Goal: Information Seeking & Learning: Learn about a topic

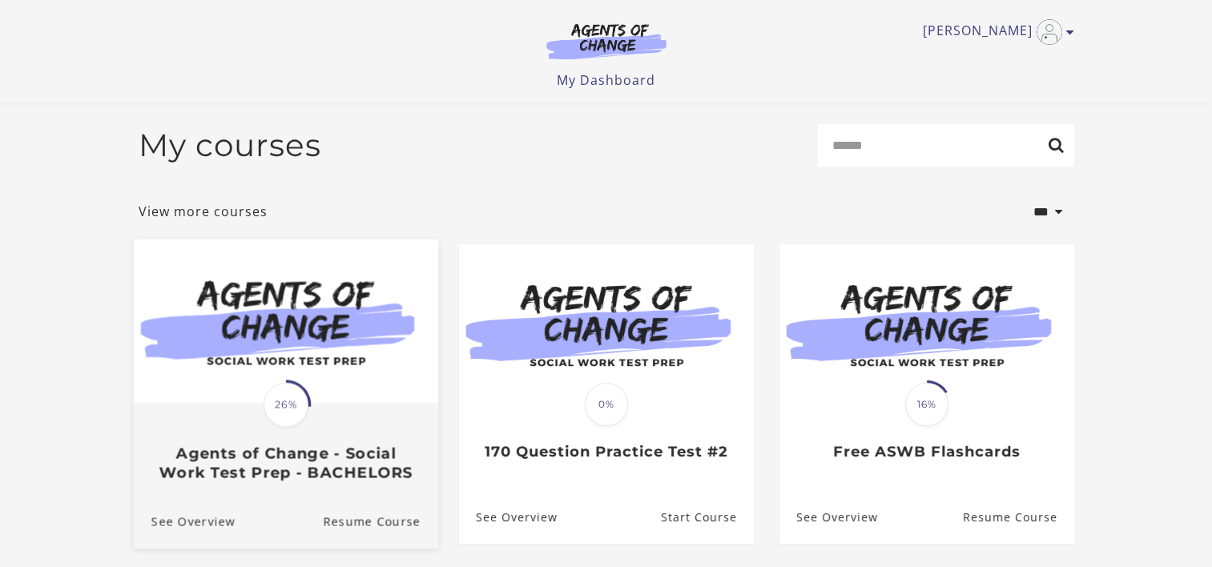
scroll to position [147, 0]
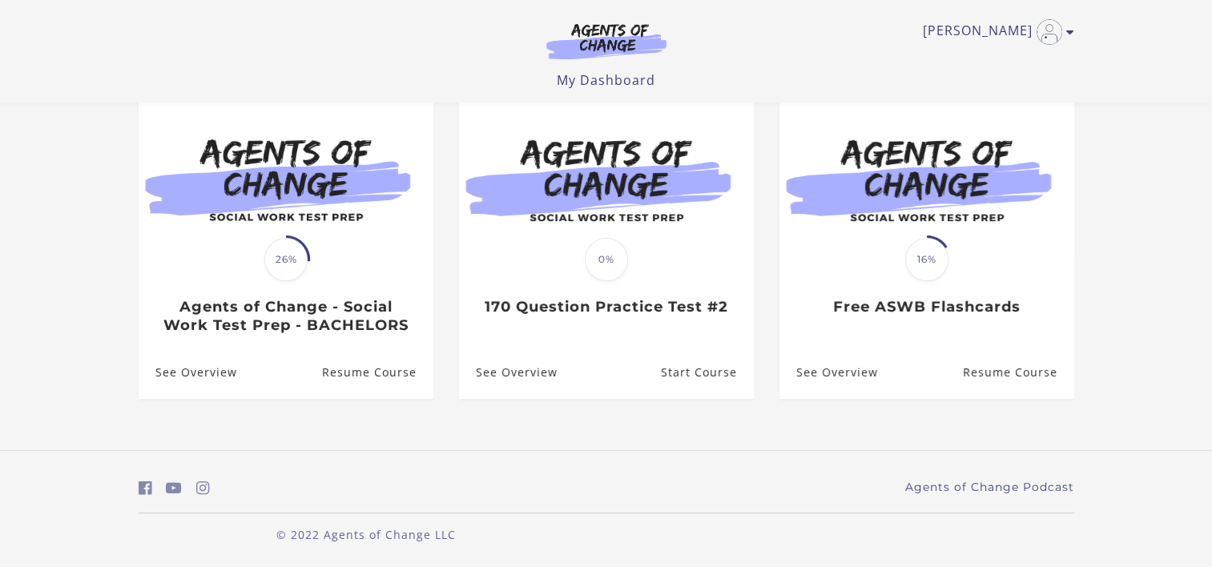
click at [935, 436] on div "**********" at bounding box center [606, 202] width 961 height 497
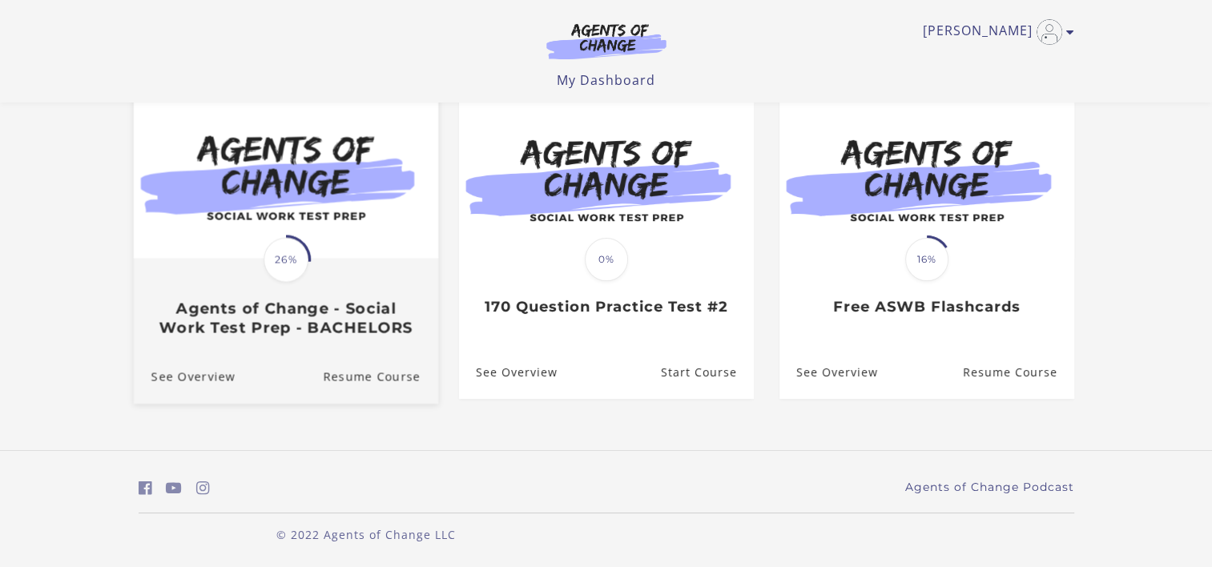
click at [262, 177] on img at bounding box center [285, 176] width 304 height 164
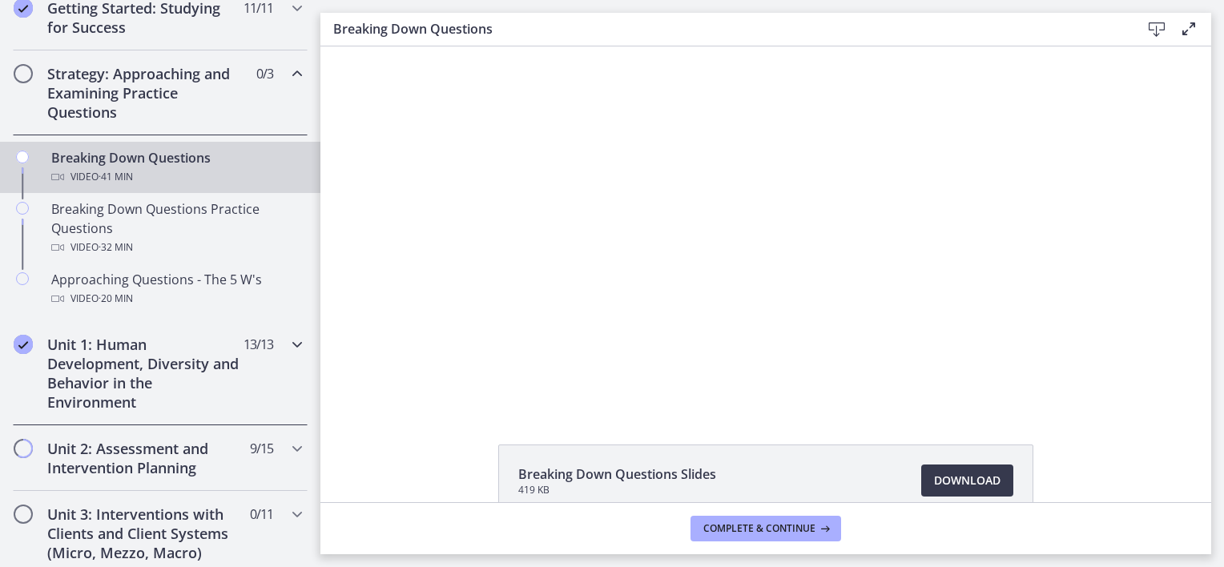
scroll to position [480, 0]
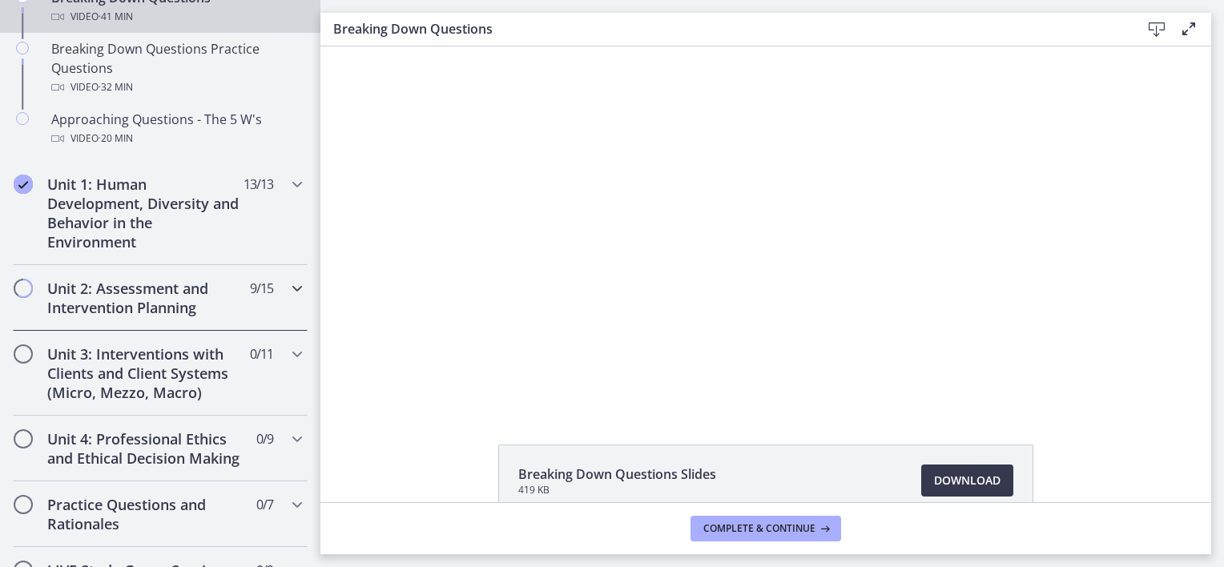
click at [211, 296] on h2 "Unit 2: Assessment and Intervention Planning" at bounding box center [144, 298] width 195 height 38
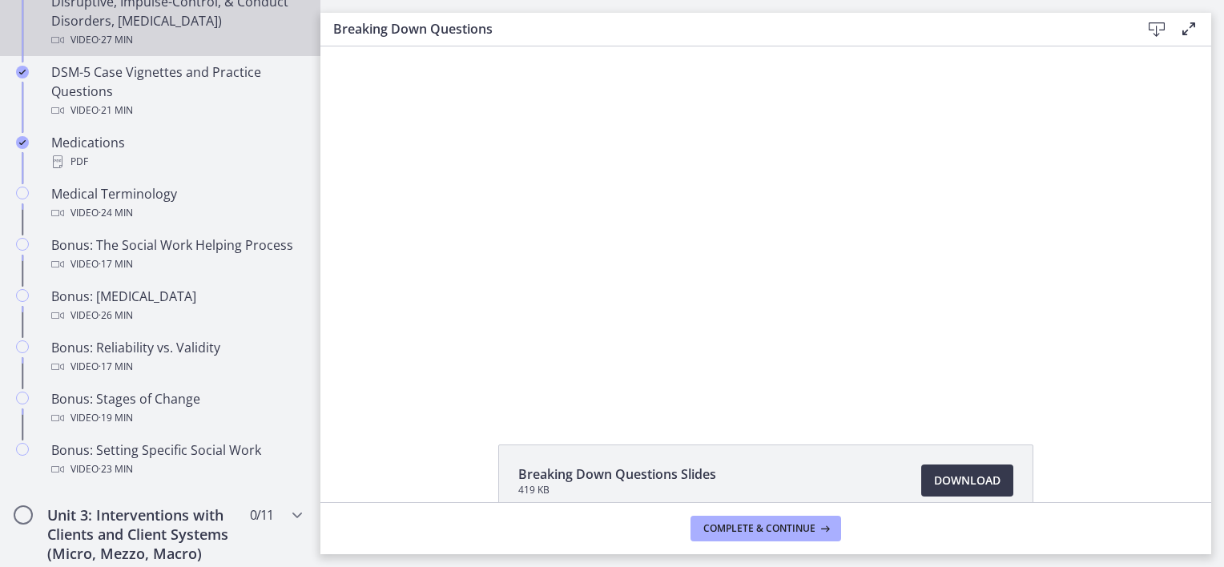
scroll to position [1121, 0]
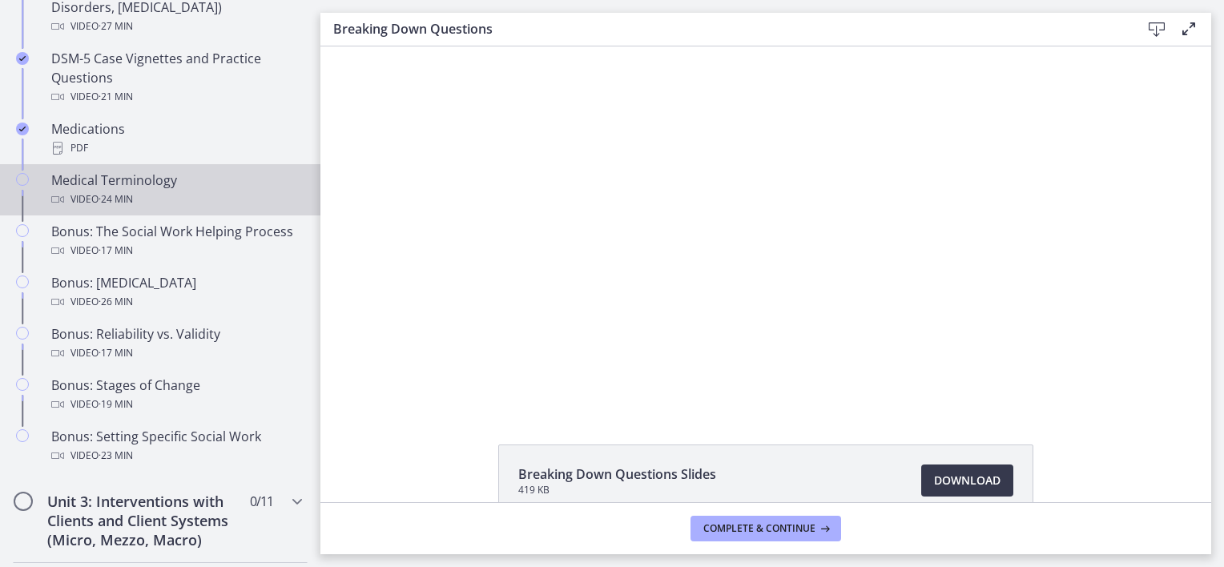
click at [115, 191] on span "· 24 min" at bounding box center [115, 199] width 34 height 19
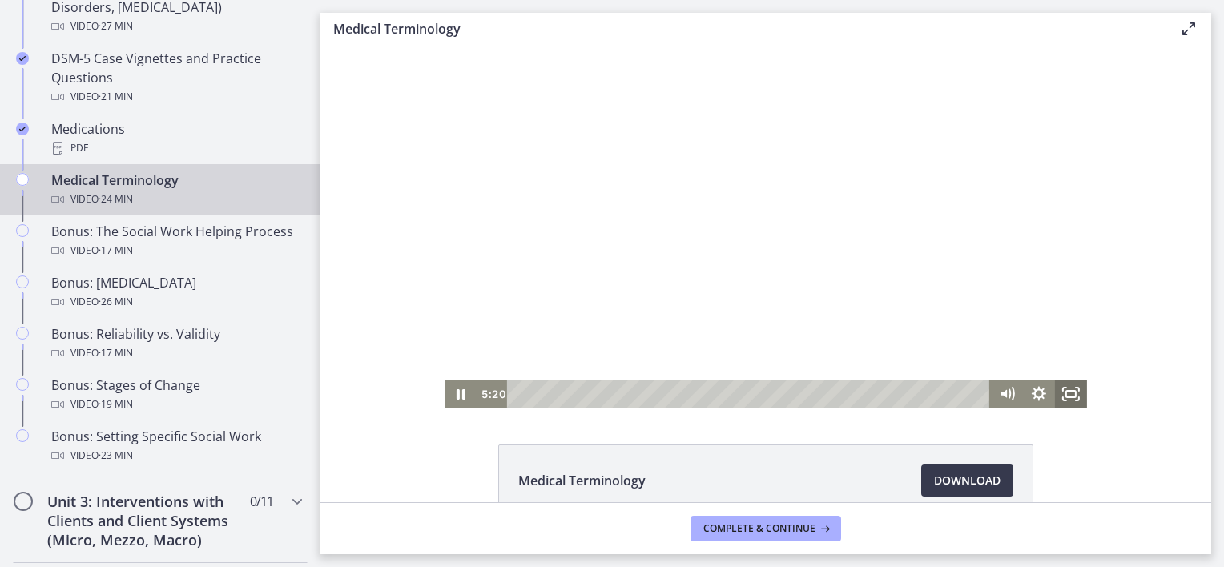
click at [1063, 389] on icon "Fullscreen" at bounding box center [1071, 393] width 32 height 27
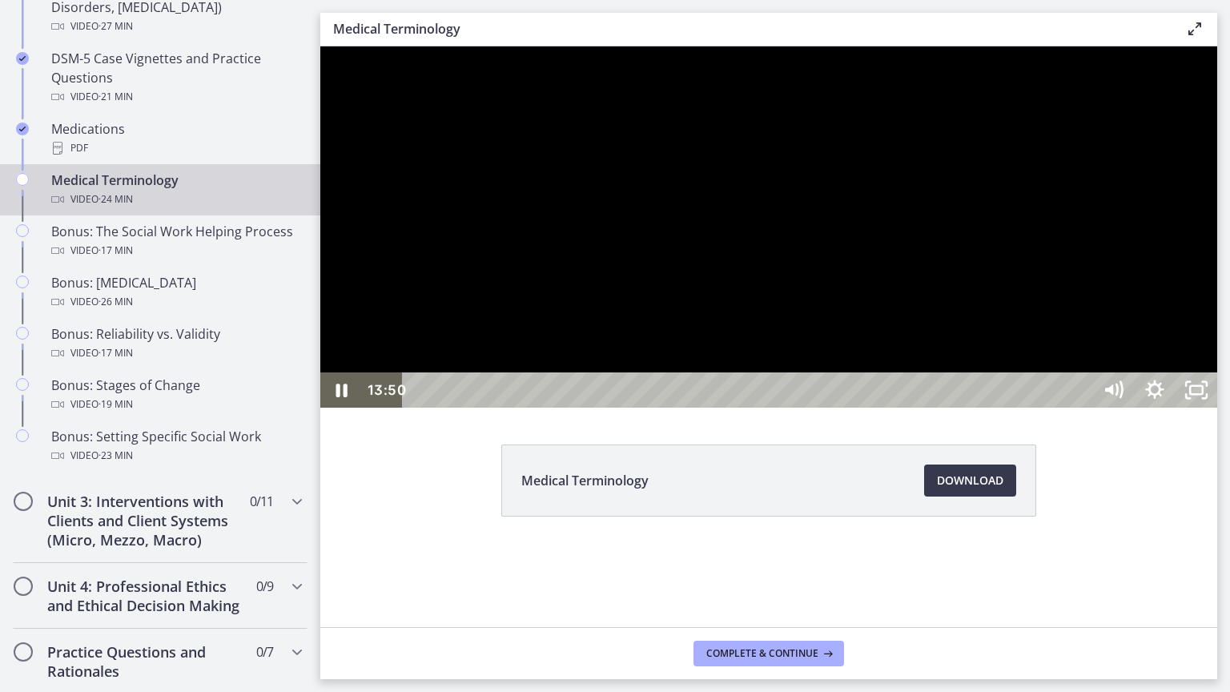
click at [940, 354] on div at bounding box center [768, 226] width 897 height 361
click at [907, 366] on div at bounding box center [768, 226] width 897 height 361
click at [340, 399] on icon "Pause" at bounding box center [342, 391] width 14 height 16
click at [344, 397] on icon "Play Video" at bounding box center [342, 390] width 10 height 14
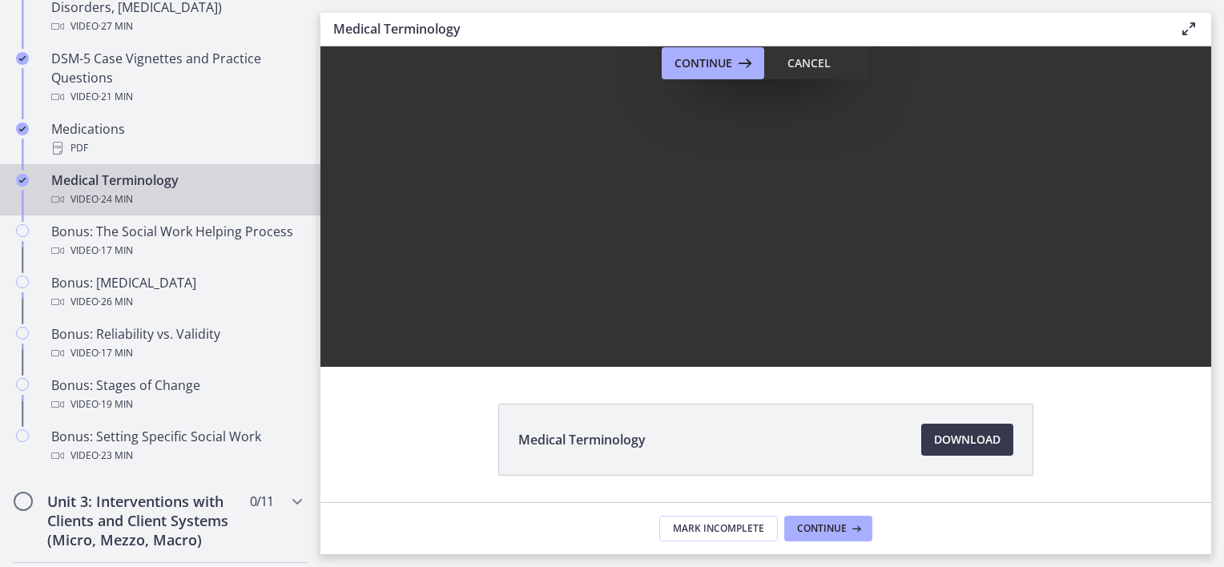
scroll to position [400, 0]
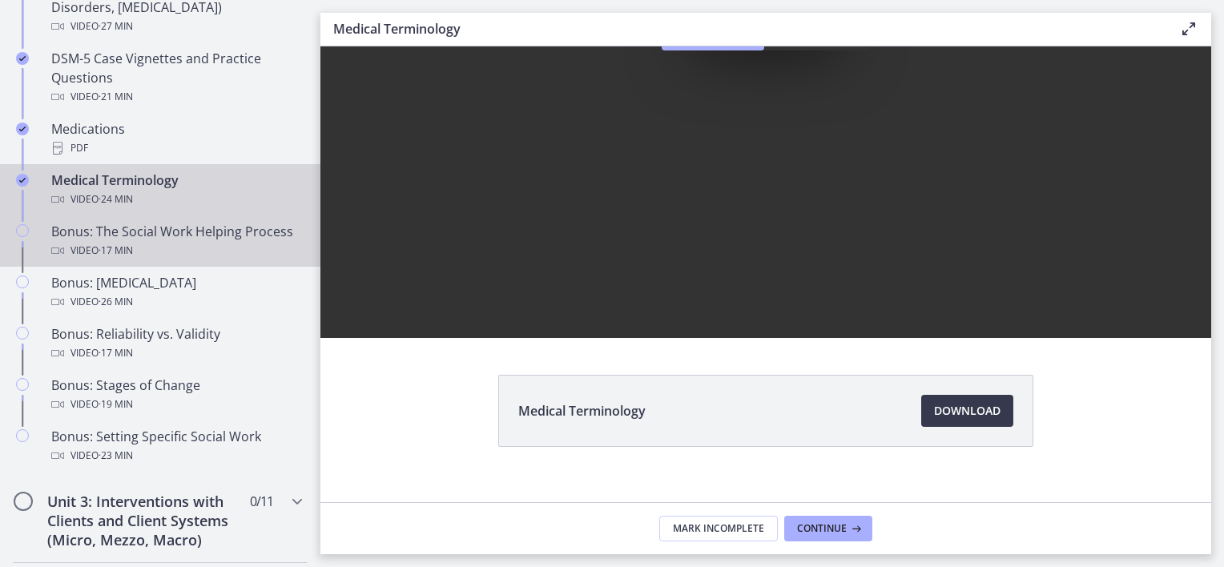
click at [134, 252] on div "Bonus: The Social Work Helping Process Video · 17 min" at bounding box center [176, 241] width 250 height 38
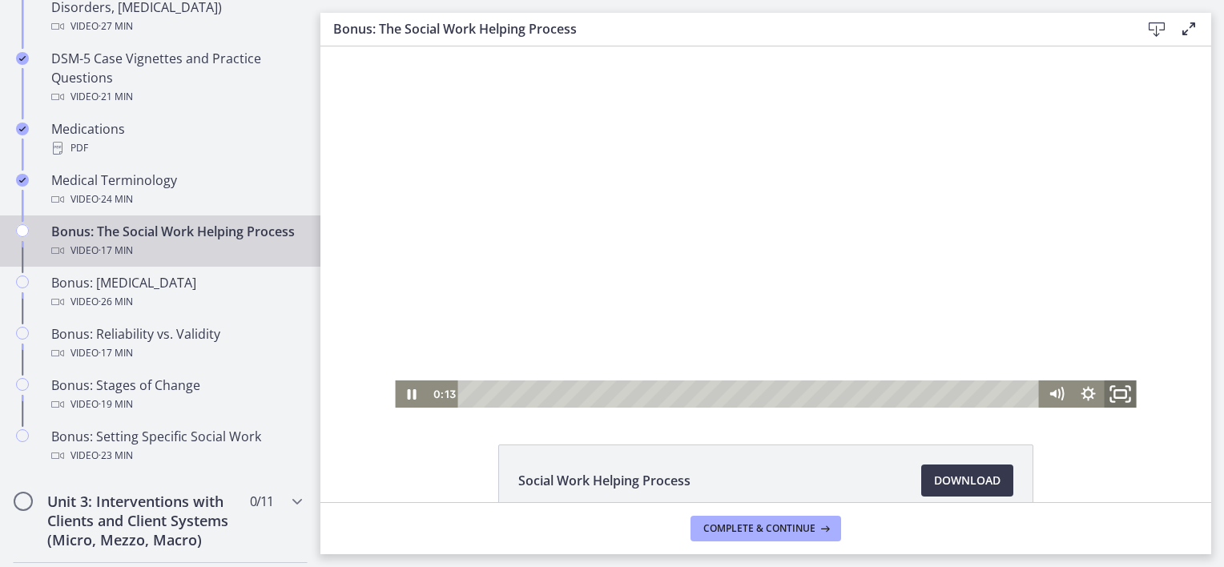
click at [1115, 396] on icon "Fullscreen" at bounding box center [1120, 394] width 38 height 33
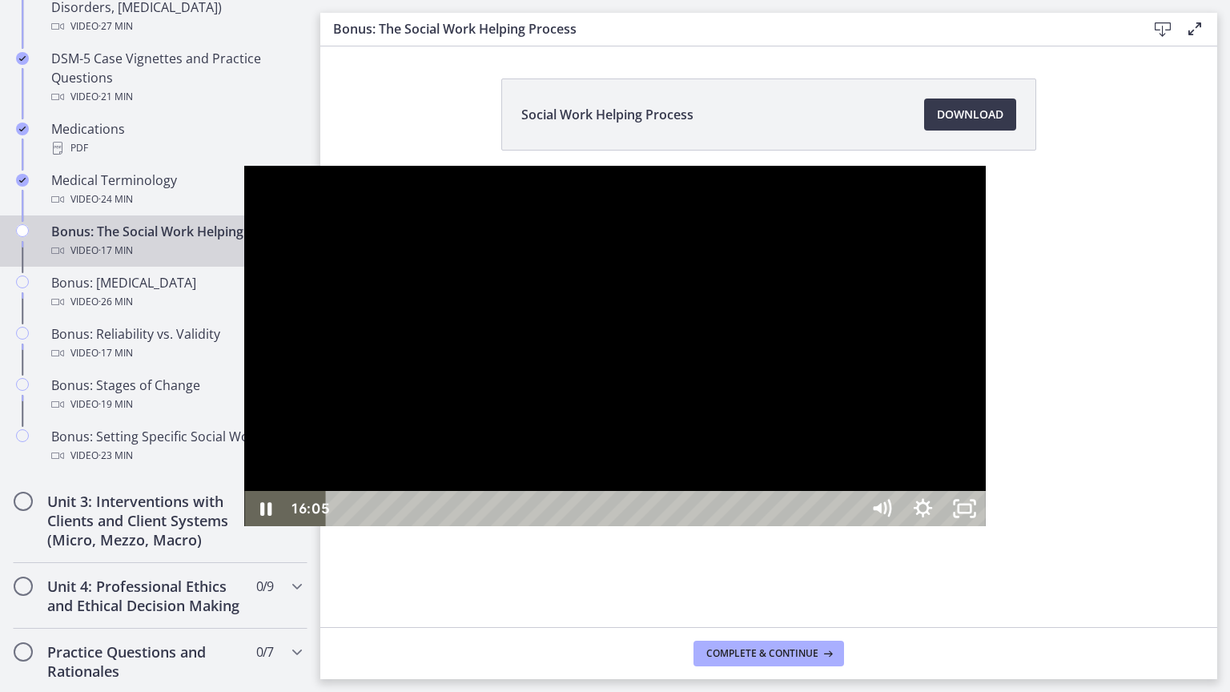
click at [954, 349] on div at bounding box center [614, 346] width 741 height 361
click at [989, 530] on icon "Unfullscreen" at bounding box center [964, 509] width 50 height 42
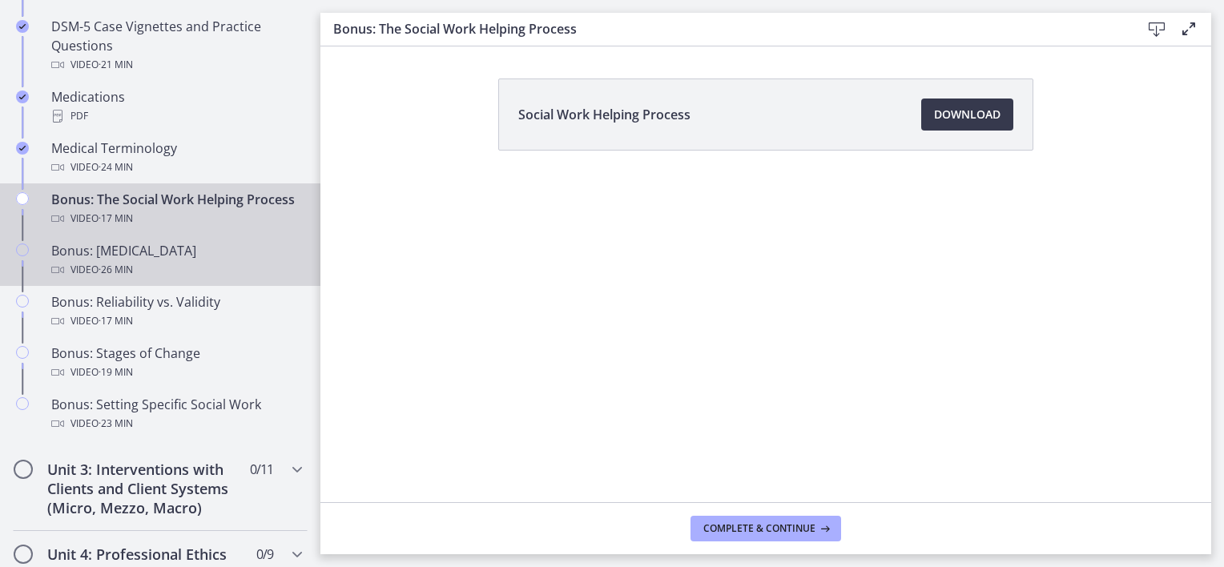
scroll to position [1201, 0]
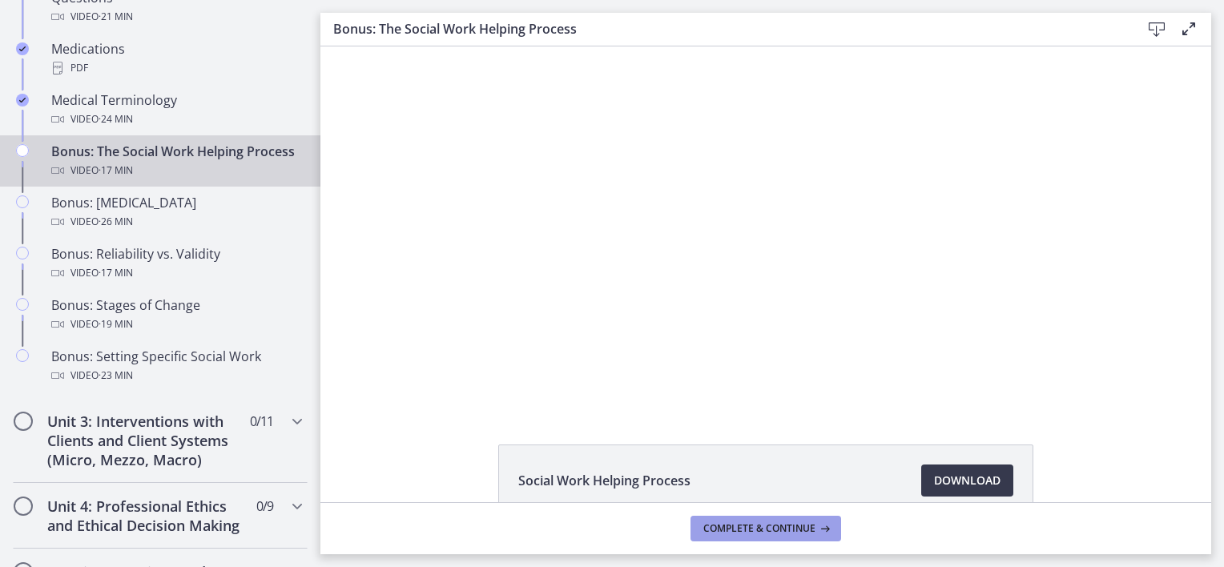
click at [777, 525] on span "Complete & continue" at bounding box center [759, 528] width 112 height 13
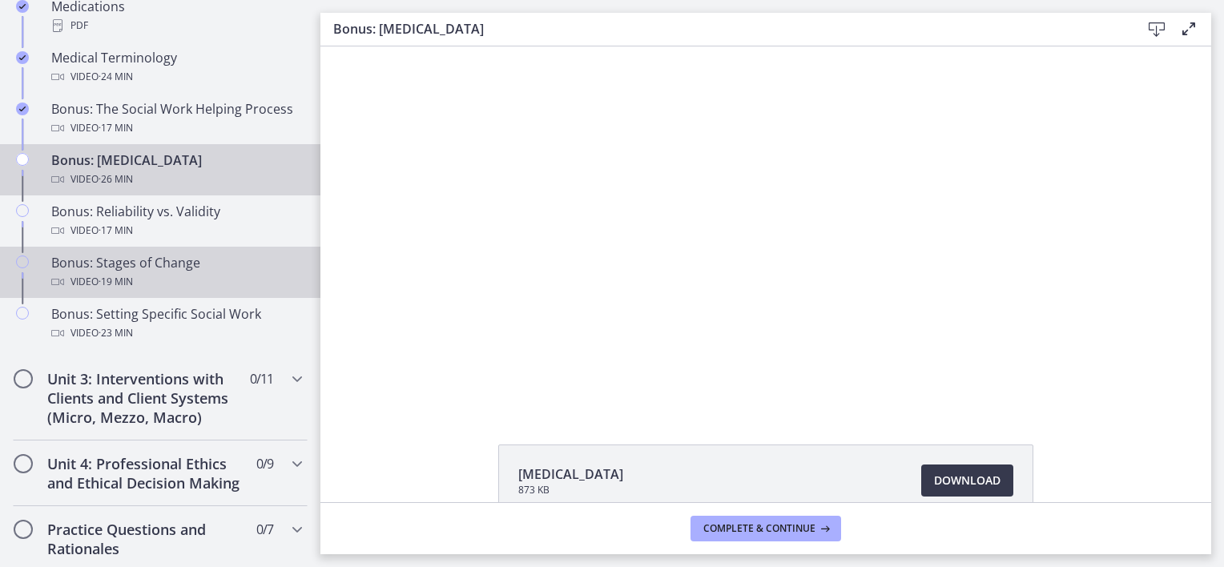
scroll to position [1361, 0]
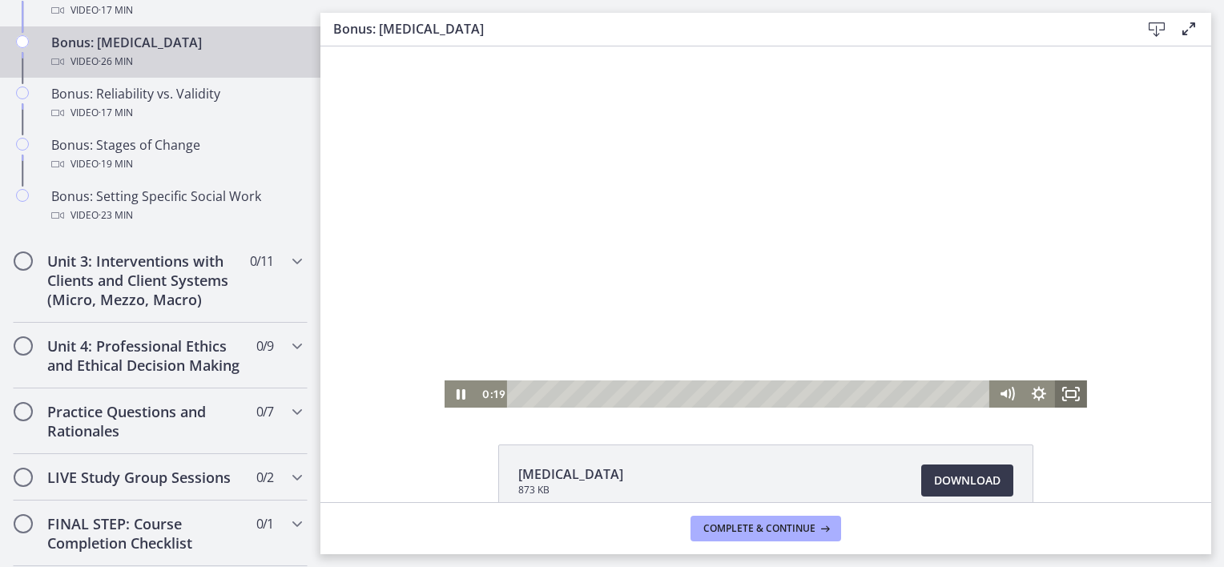
click at [1071, 396] on icon "Fullscreen" at bounding box center [1071, 393] width 32 height 27
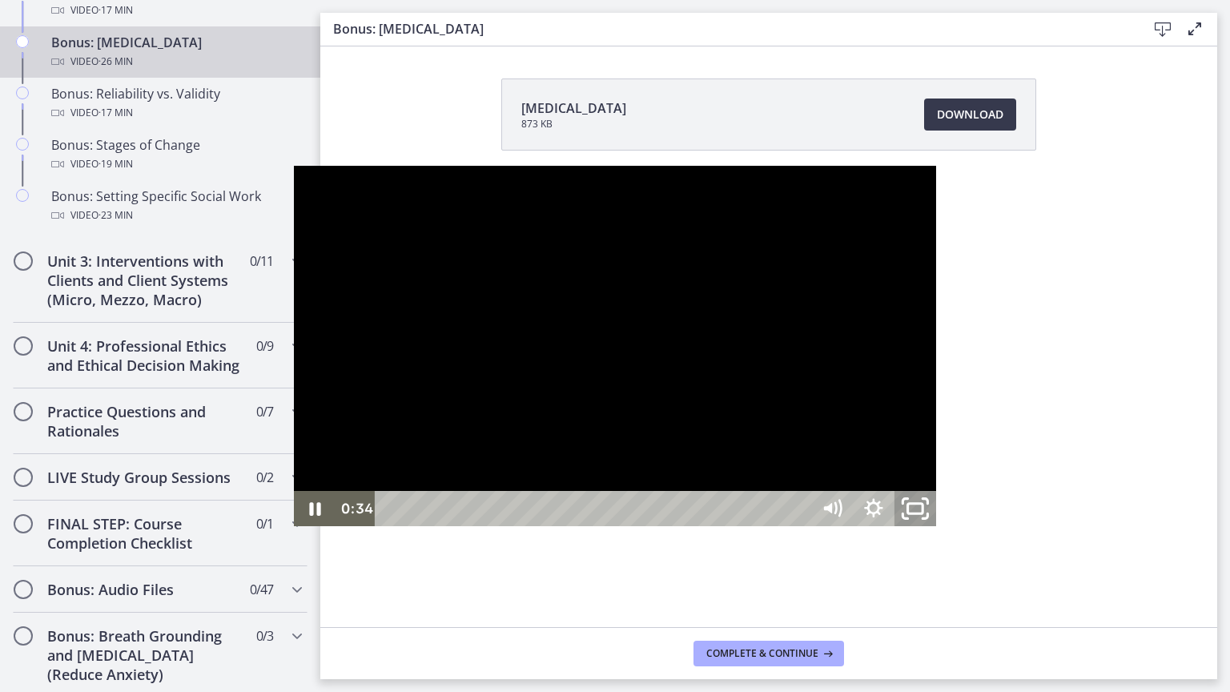
click at [940, 530] on icon "Unfullscreen" at bounding box center [915, 509] width 50 height 42
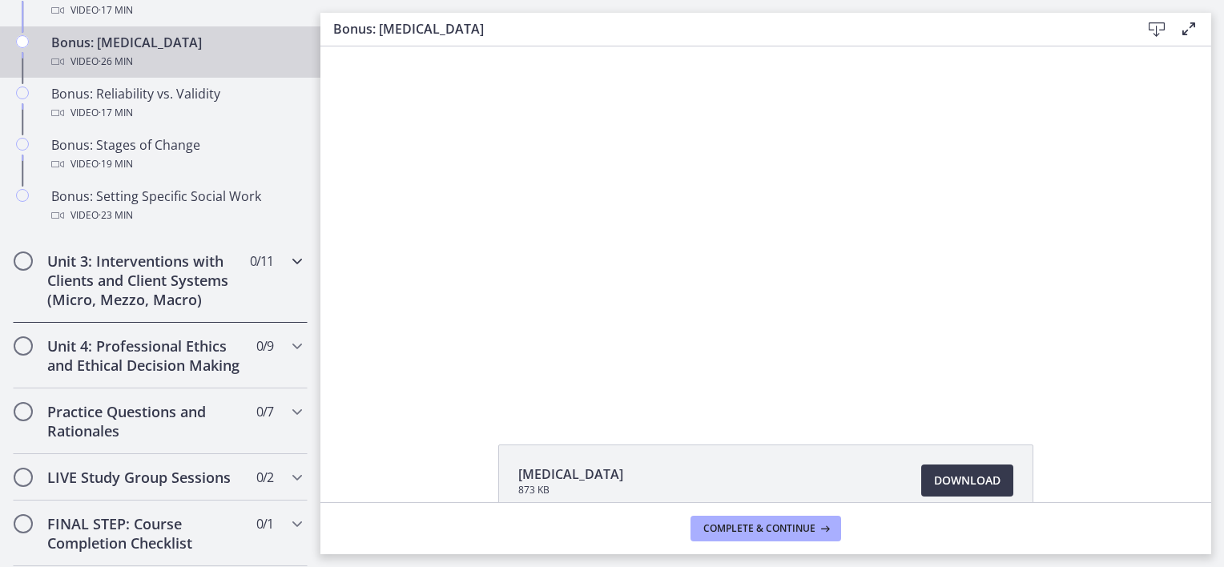
click at [101, 309] on h2 "Unit 3: Interventions with Clients and Client Systems (Micro, Mezzo, Macro)" at bounding box center [144, 280] width 195 height 58
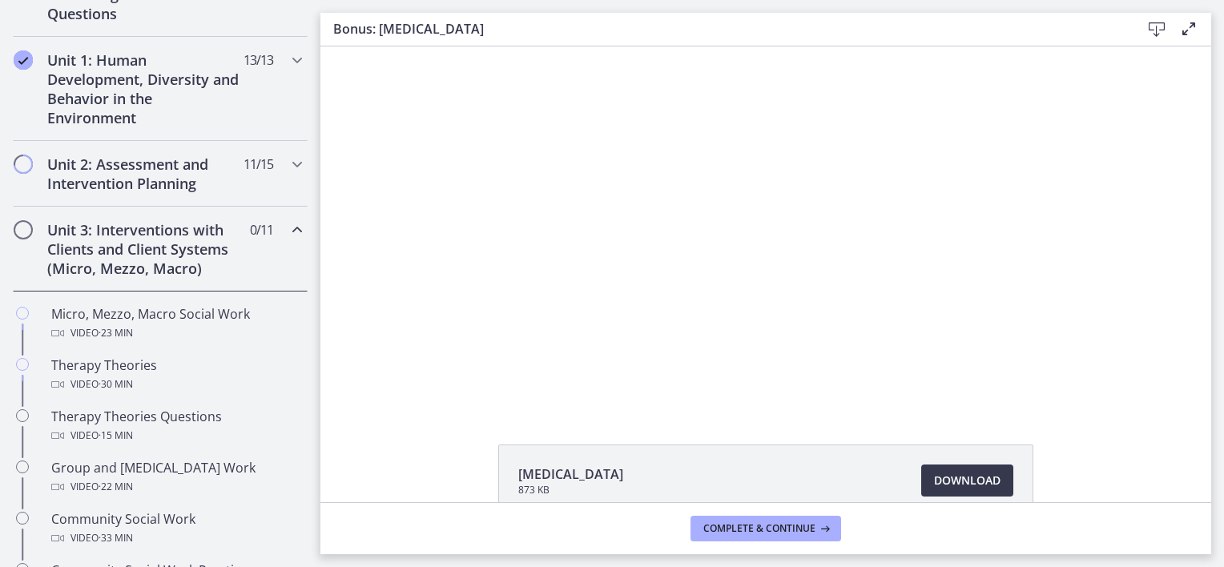
scroll to position [417, 0]
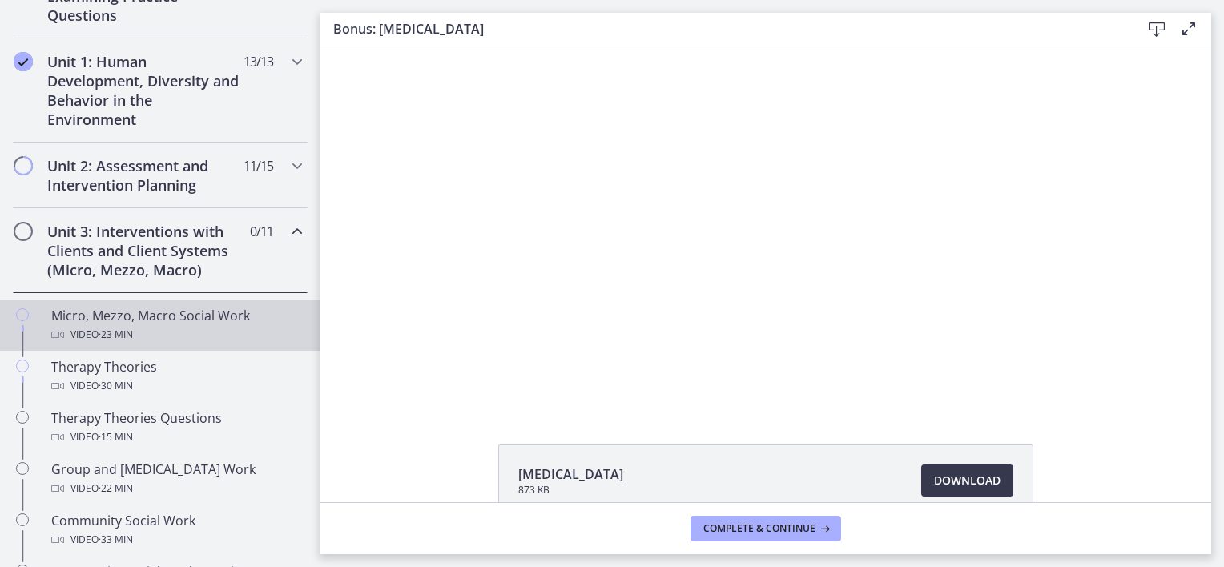
click at [122, 334] on span "· 23 min" at bounding box center [115, 334] width 34 height 19
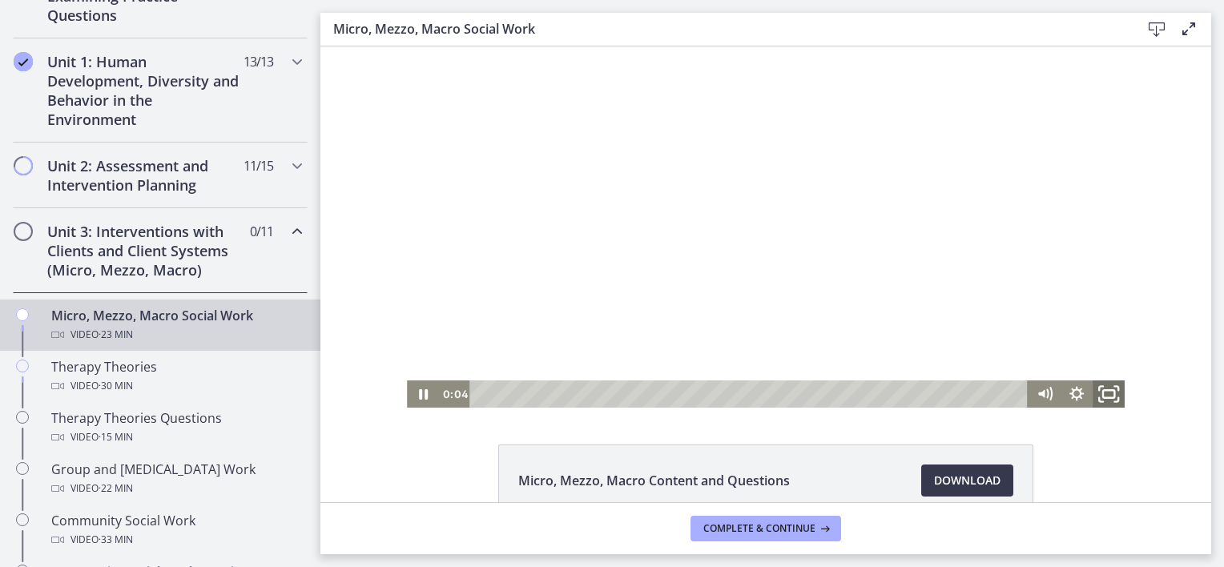
click at [1107, 400] on icon "Fullscreen" at bounding box center [1108, 394] width 38 height 33
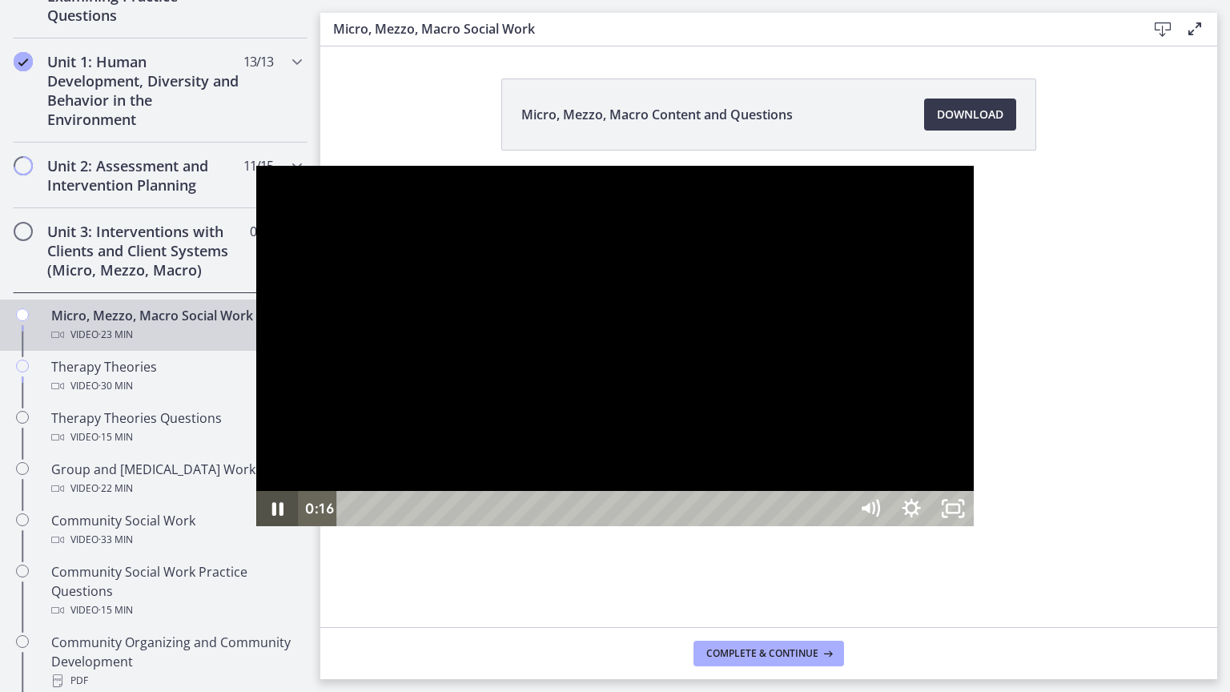
click at [271, 516] on icon "Pause" at bounding box center [276, 510] width 11 height 14
click at [254, 530] on icon "Play Video" at bounding box center [279, 509] width 50 height 42
click at [256, 526] on icon "Pause" at bounding box center [277, 508] width 42 height 35
click at [258, 526] on icon "Play Video" at bounding box center [279, 508] width 42 height 35
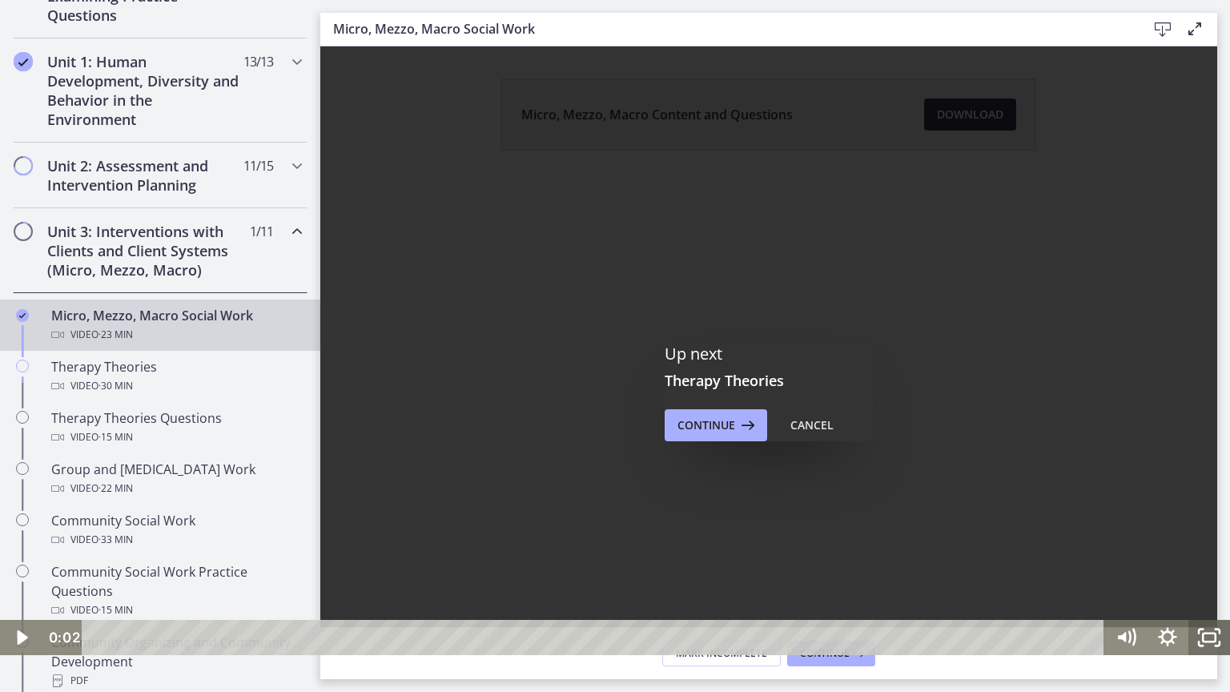
click at [1214, 566] on rect "Fullscreen" at bounding box center [1209, 637] width 13 height 8
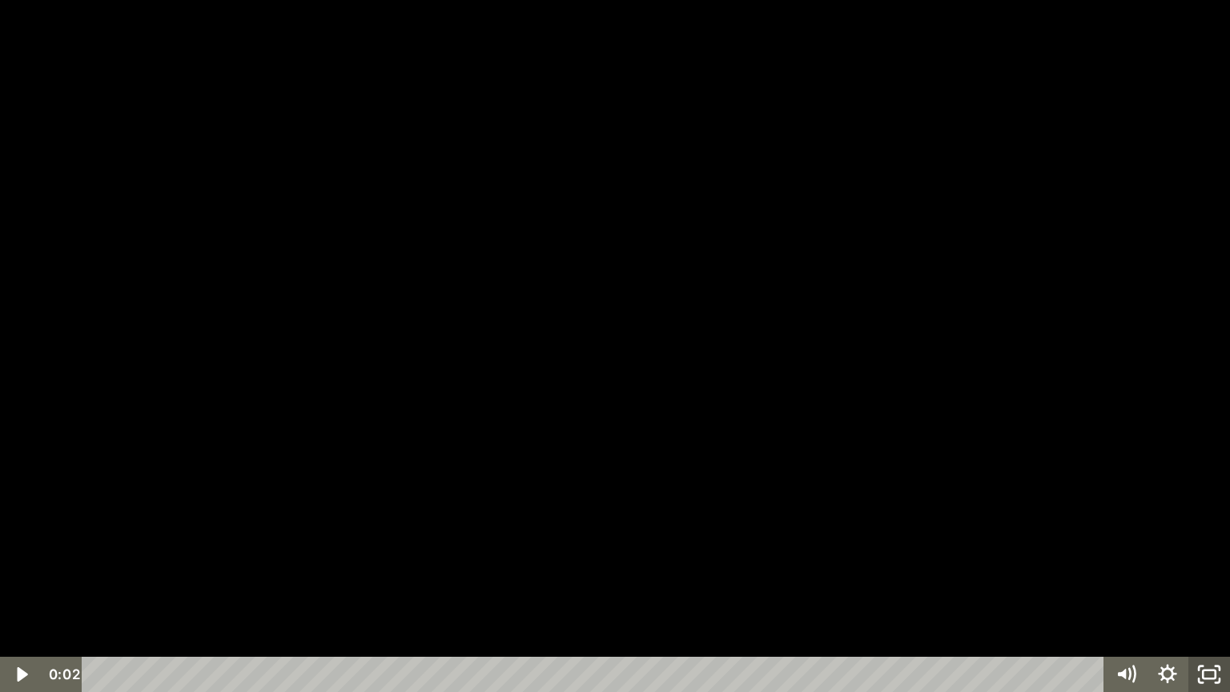
click at [1211, 566] on icon "Unfullscreen" at bounding box center [1209, 674] width 42 height 35
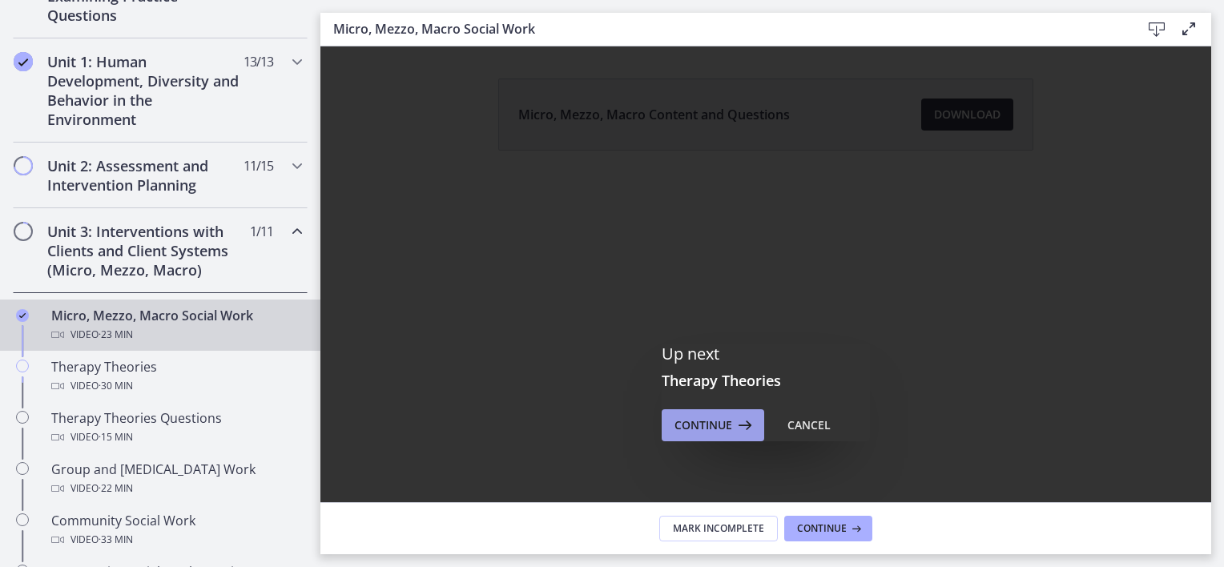
click at [691, 427] on span "Continue" at bounding box center [703, 425] width 58 height 19
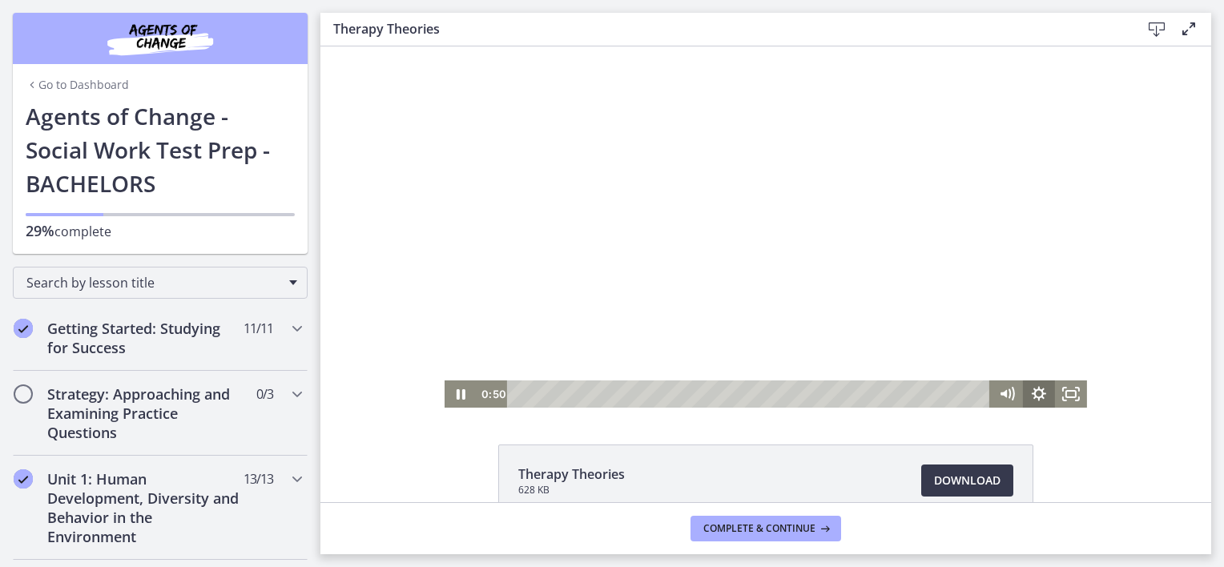
scroll to position [417, 0]
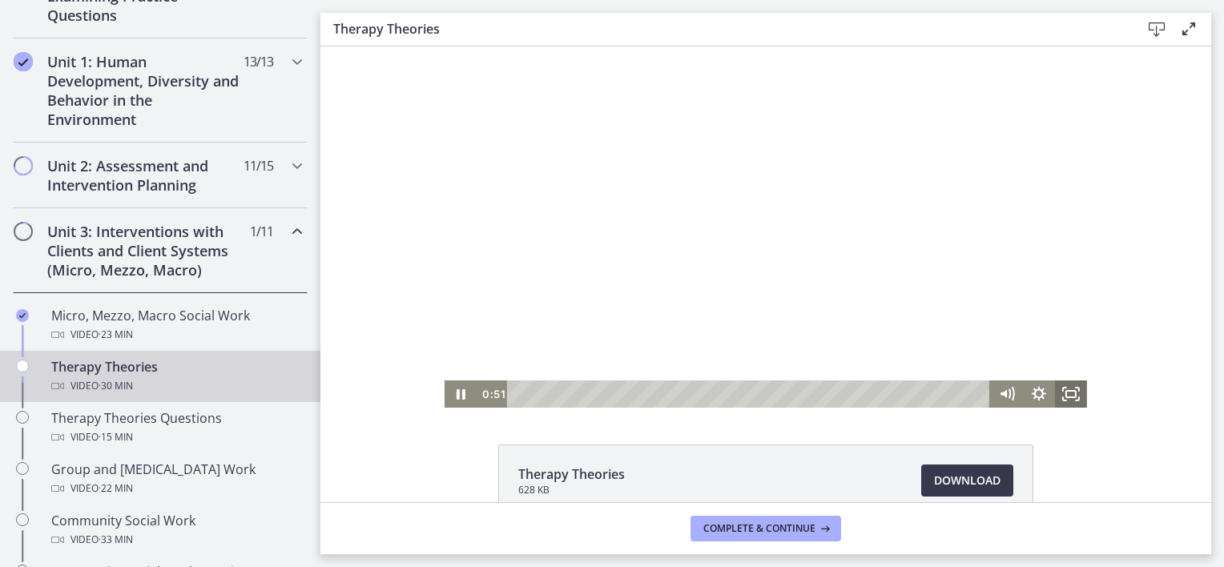
click at [1067, 399] on icon "Fullscreen" at bounding box center [1071, 393] width 32 height 27
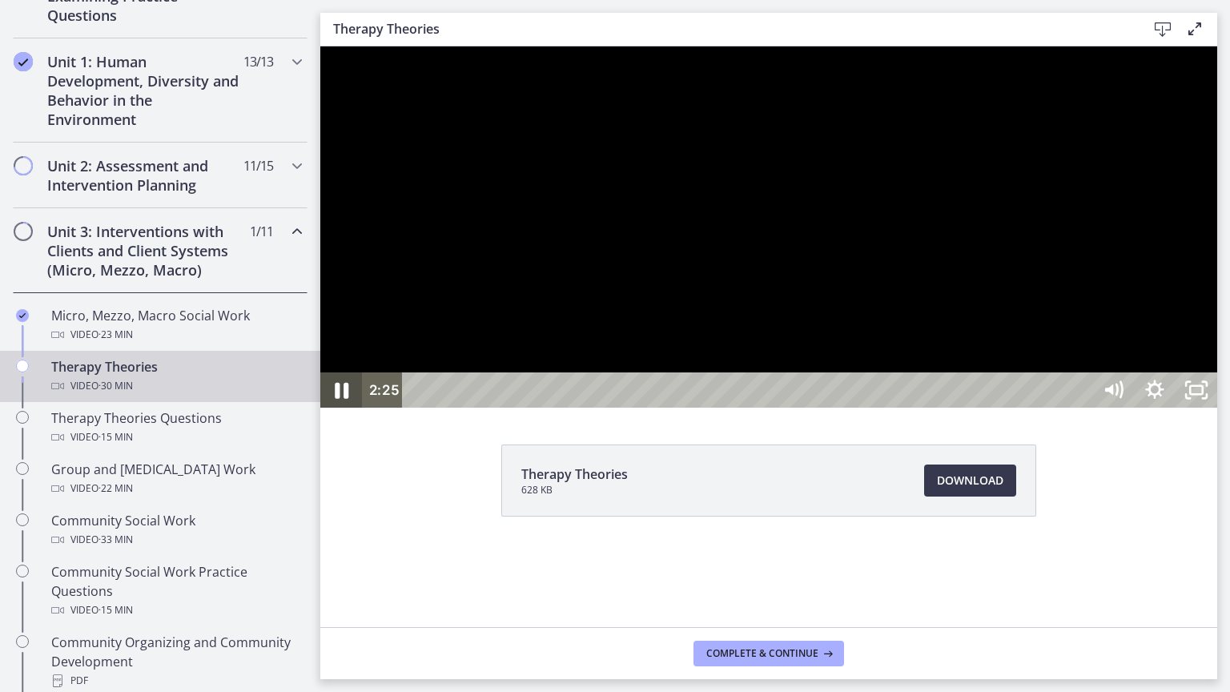
click at [334, 412] on icon "Pause" at bounding box center [341, 390] width 50 height 42
click at [1204, 395] on rect "Unfullscreen" at bounding box center [1196, 390] width 15 height 10
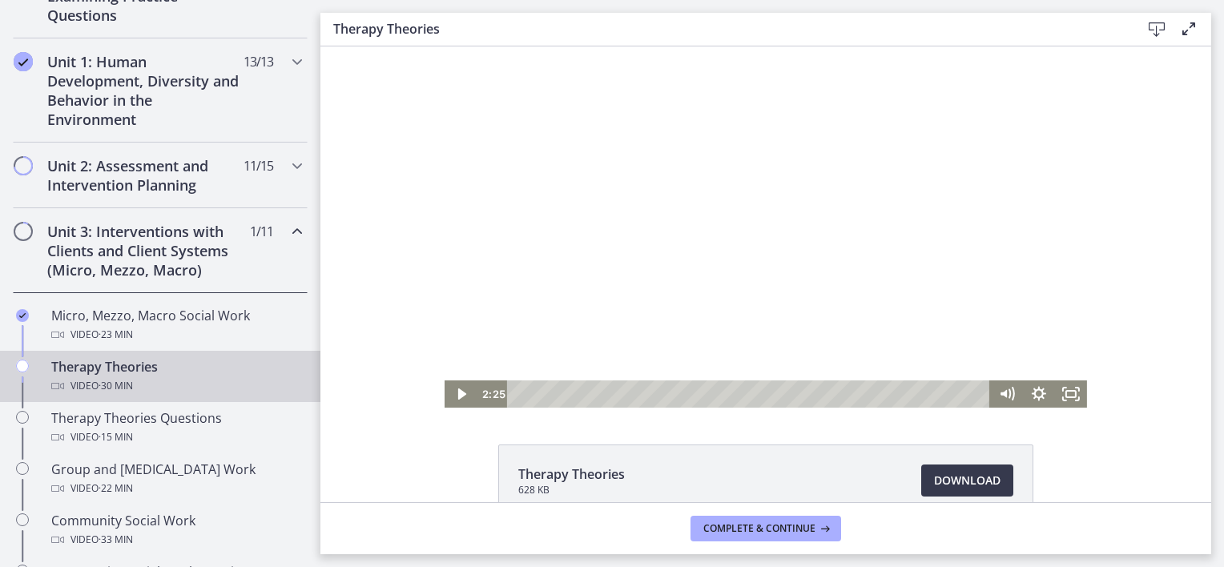
click at [1118, 406] on div "Click for sound @keyframes VOLUME_SMALL_WAVE_FLASH { 0% { opacity: 0; } 33% { o…" at bounding box center [765, 226] width 890 height 361
click at [1055, 393] on icon "Fullscreen" at bounding box center [1071, 393] width 32 height 27
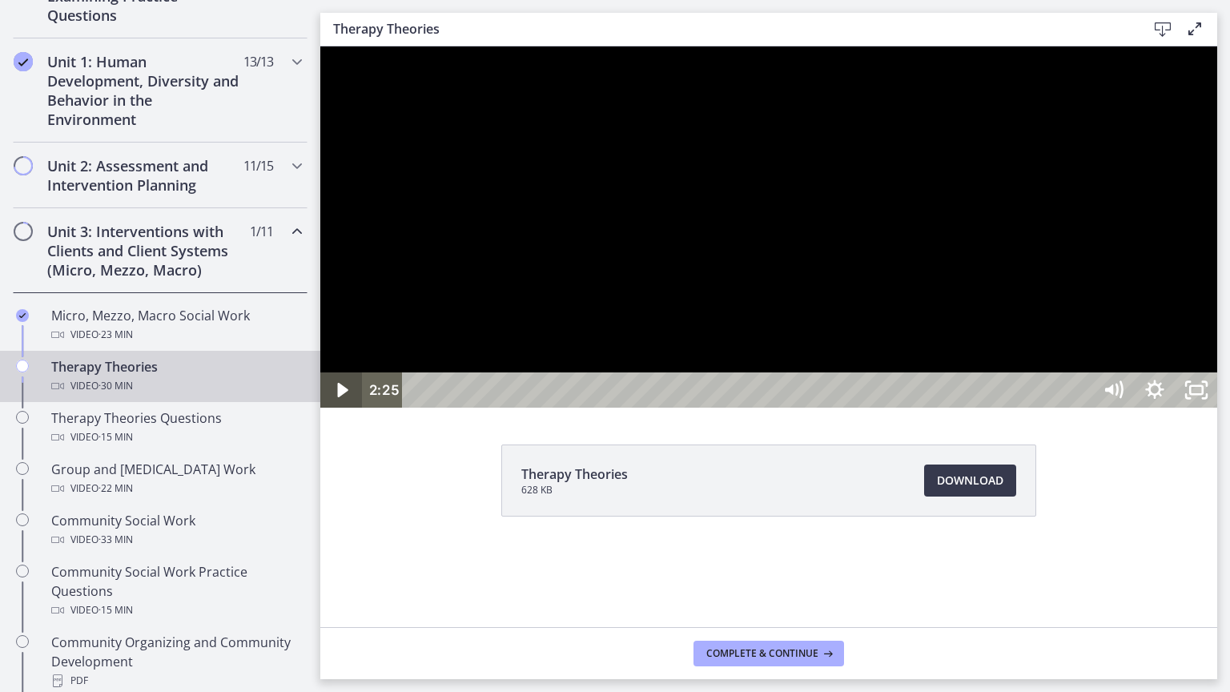
click at [343, 408] on icon "Play Video" at bounding box center [343, 389] width 42 height 35
click at [336, 408] on icon "Pause" at bounding box center [341, 389] width 42 height 35
click at [336, 412] on icon "Play Video" at bounding box center [343, 390] width 50 height 42
click at [340, 399] on icon "Pause" at bounding box center [342, 391] width 14 height 16
click at [1204, 395] on rect "Unfullscreen" at bounding box center [1196, 390] width 15 height 10
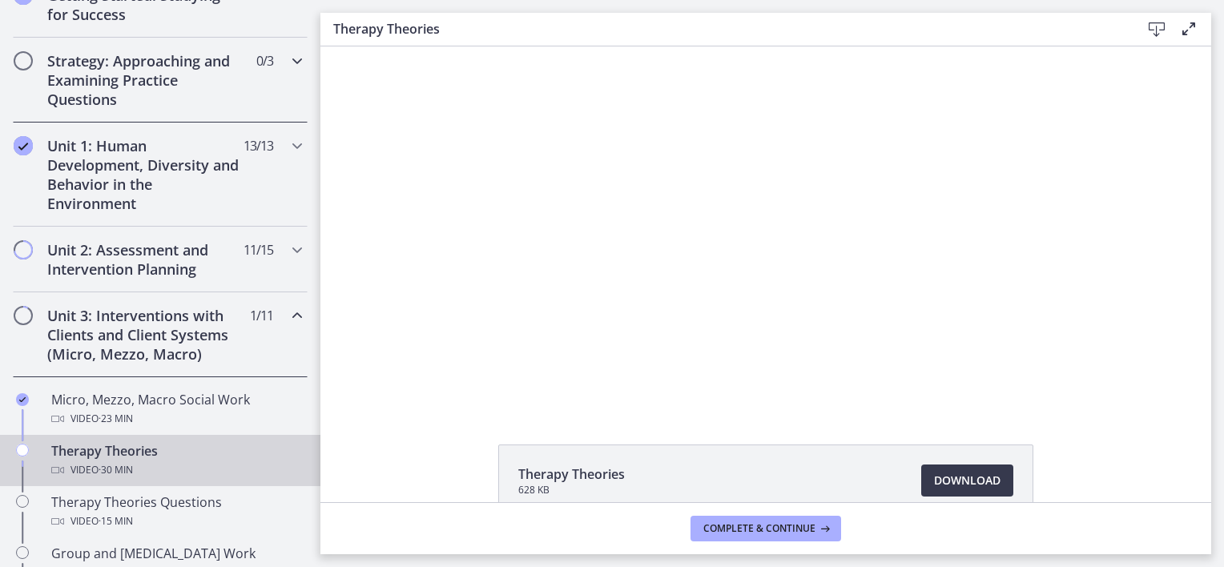
scroll to position [320, 0]
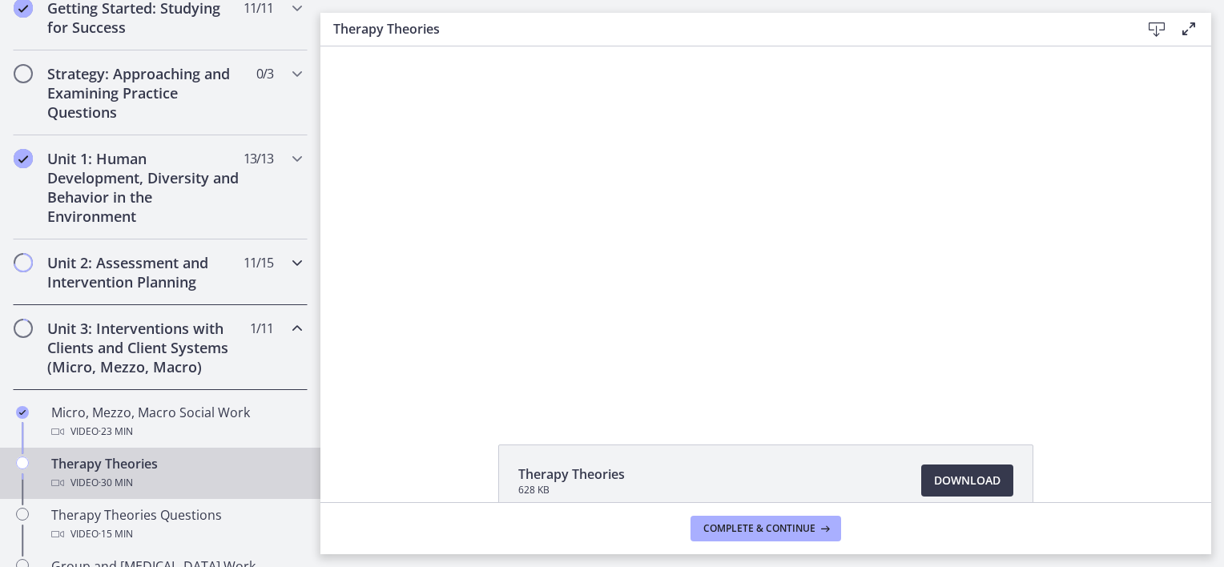
click at [287, 259] on icon "Chapters" at bounding box center [296, 262] width 19 height 19
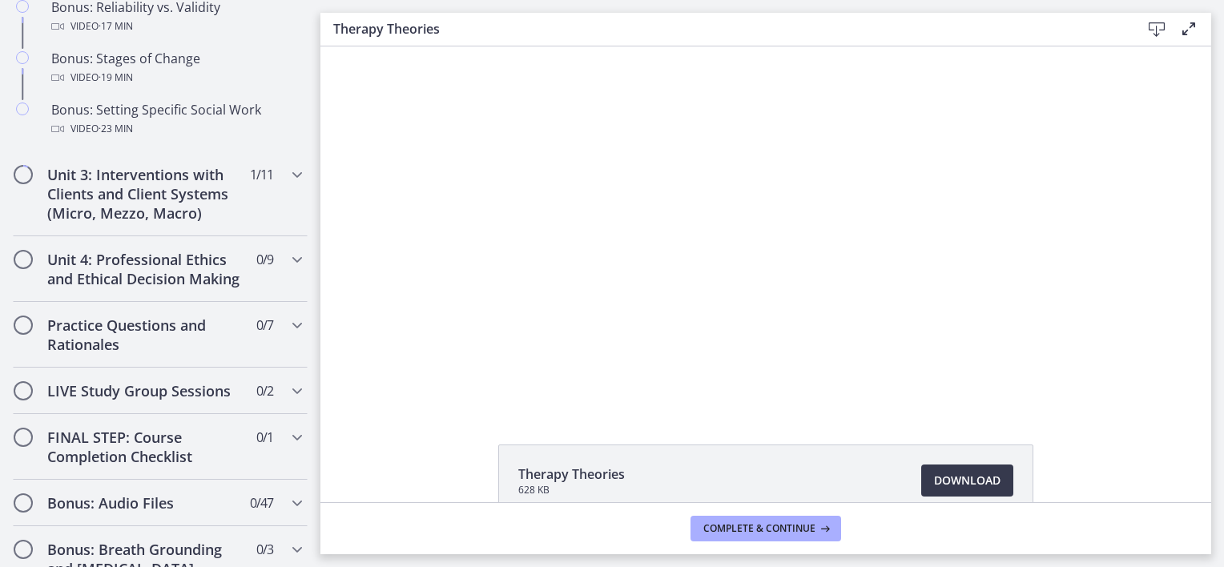
scroll to position [1361, 0]
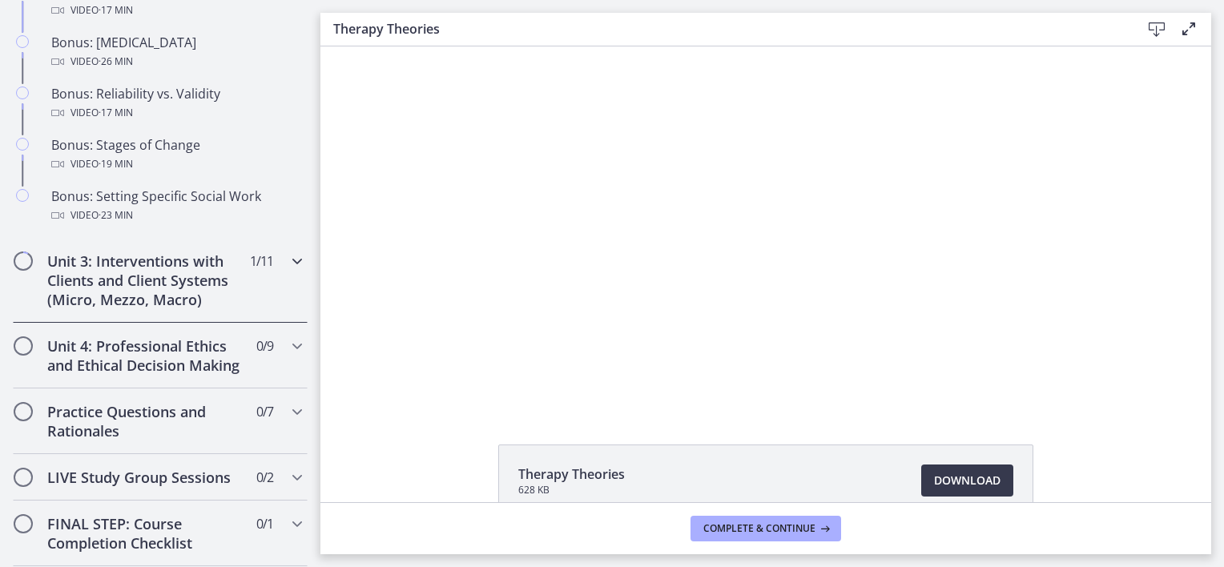
click at [287, 271] on icon "Chapters" at bounding box center [296, 260] width 19 height 19
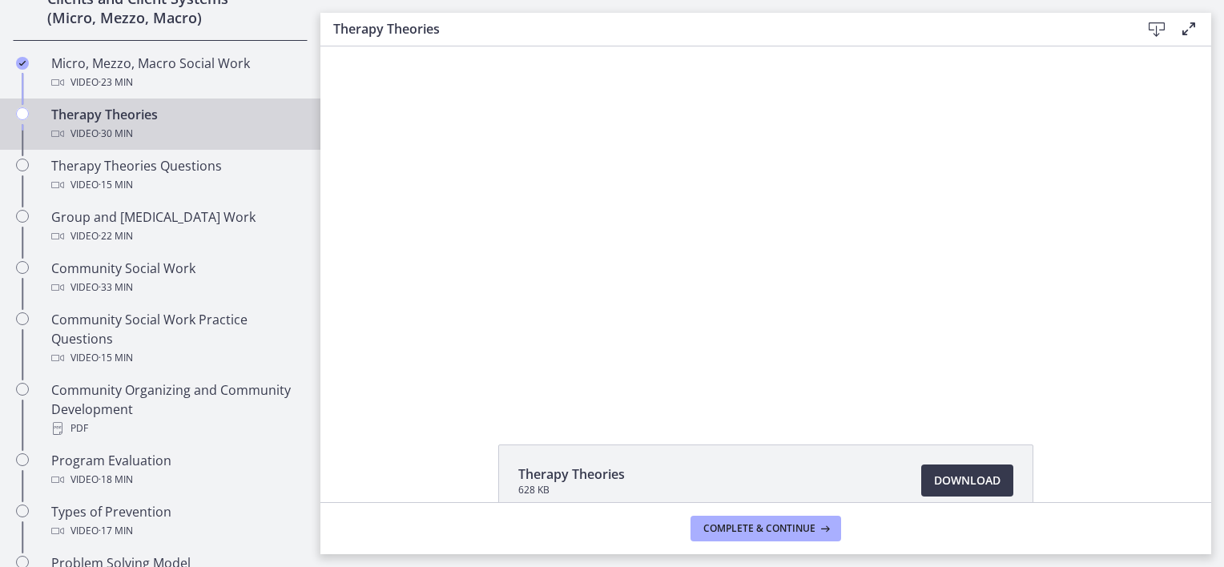
scroll to position [657, 0]
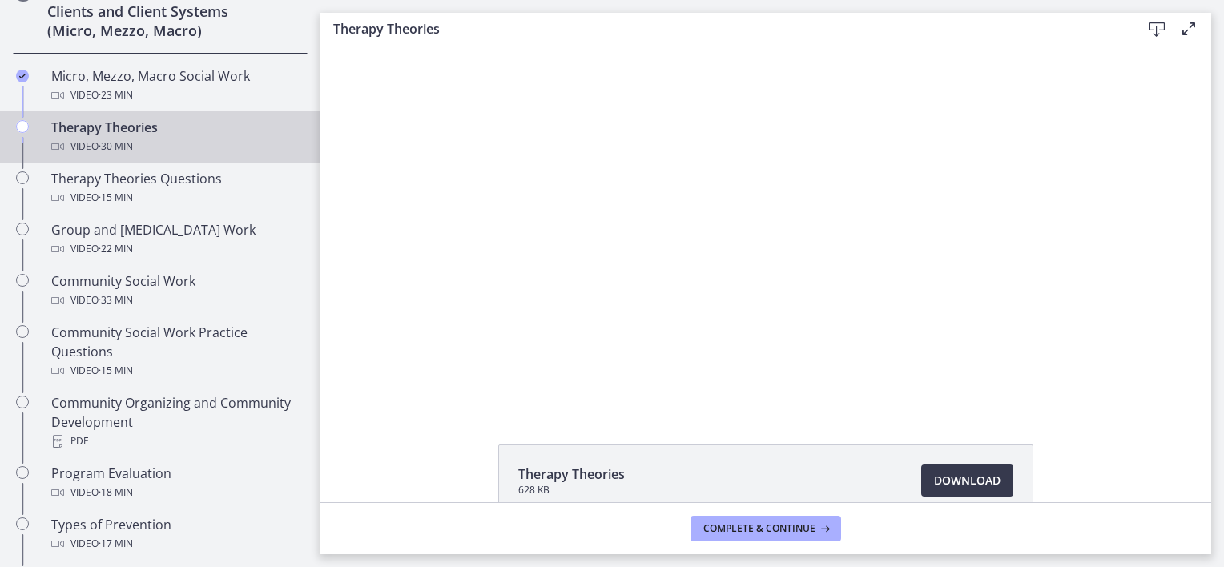
click at [1162, 186] on div "Click for sound @keyframes VOLUME_SMALL_WAVE_FLASH { 0% { opacity: 0; } 33% { o…" at bounding box center [765, 226] width 890 height 361
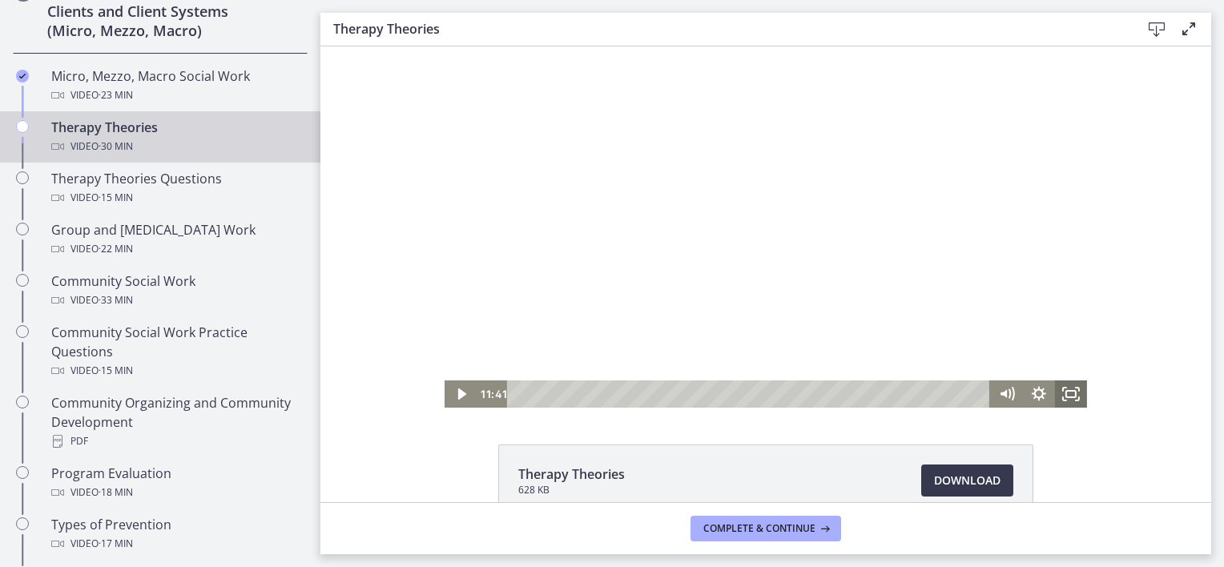
click at [1059, 392] on icon "Fullscreen" at bounding box center [1071, 393] width 32 height 27
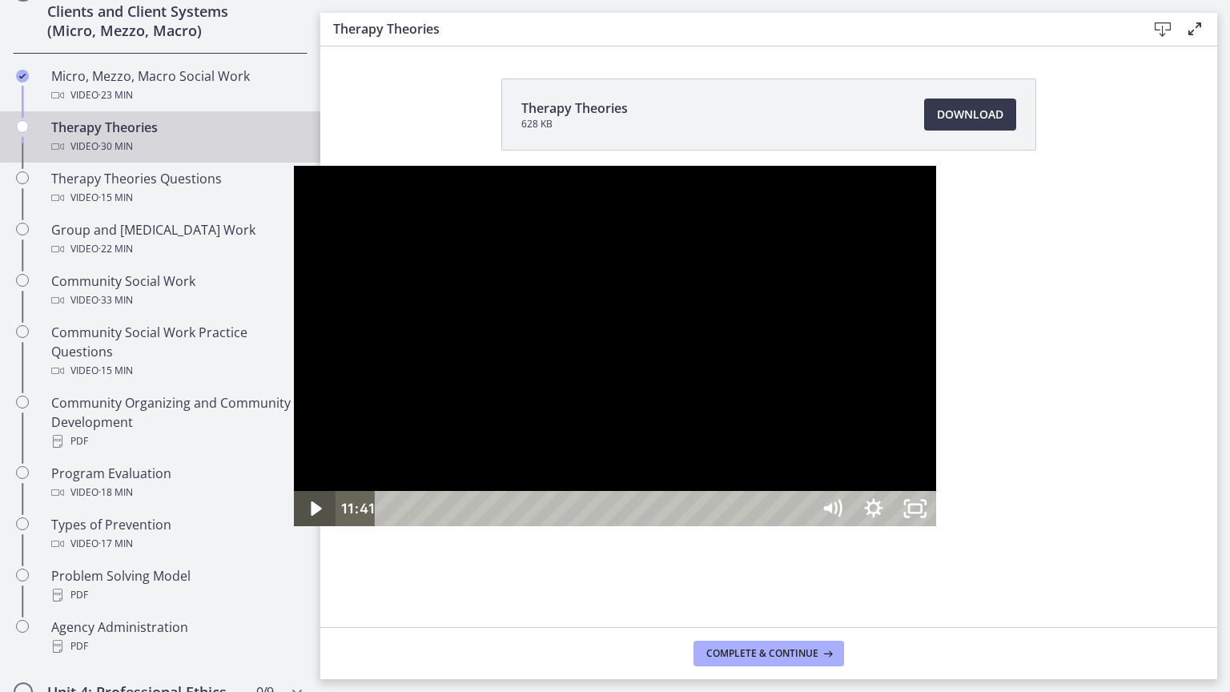
click at [311, 516] on icon "Play Video" at bounding box center [316, 508] width 10 height 14
click at [310, 516] on icon "Pause" at bounding box center [315, 510] width 11 height 14
click at [936, 526] on icon "Unfullscreen" at bounding box center [915, 508] width 42 height 35
